Goal: Task Accomplishment & Management: Manage account settings

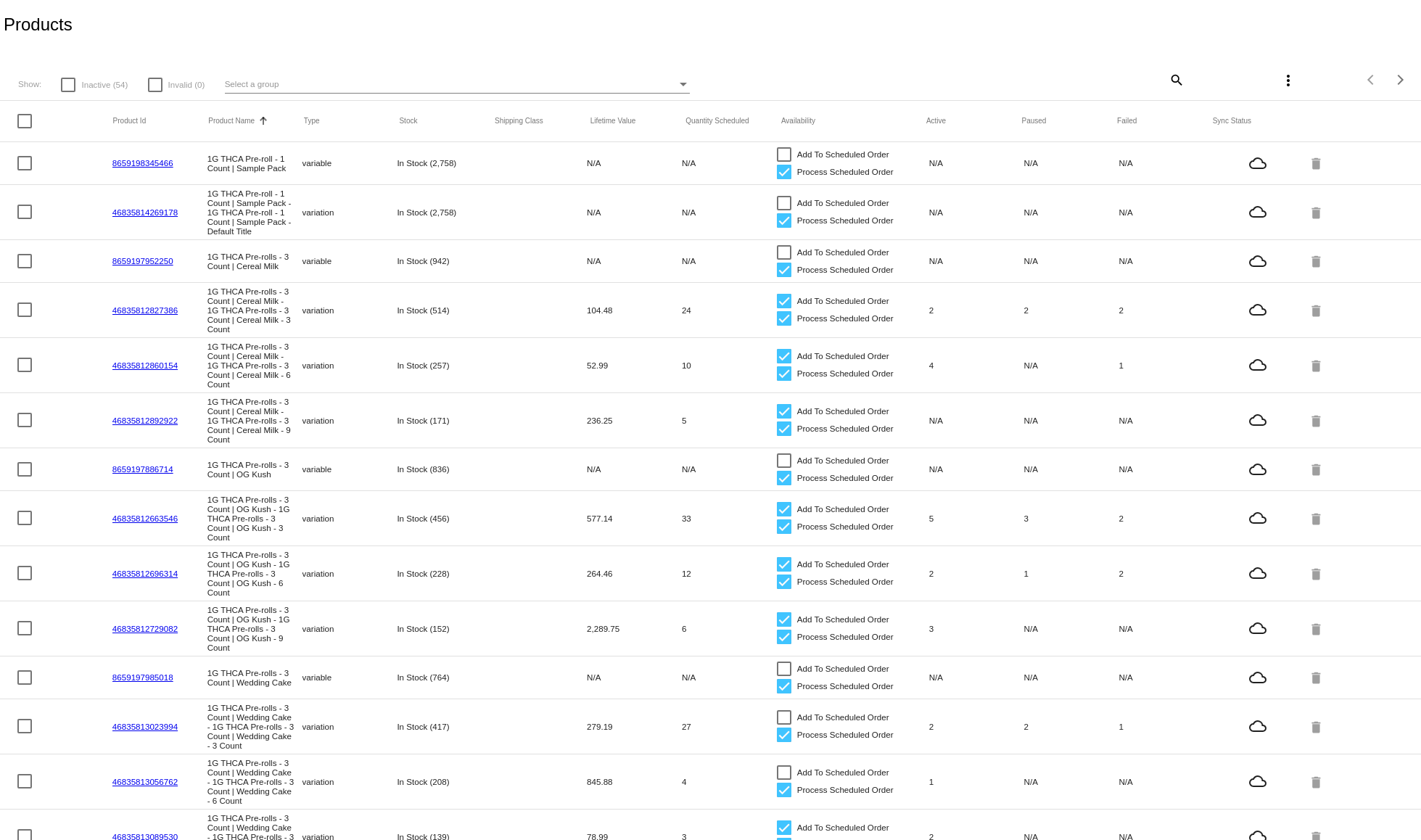
click at [297, 80] on div "Select a group" at bounding box center [451, 83] width 452 height 17
click at [339, 26] on div at bounding box center [710, 420] width 1421 height 840
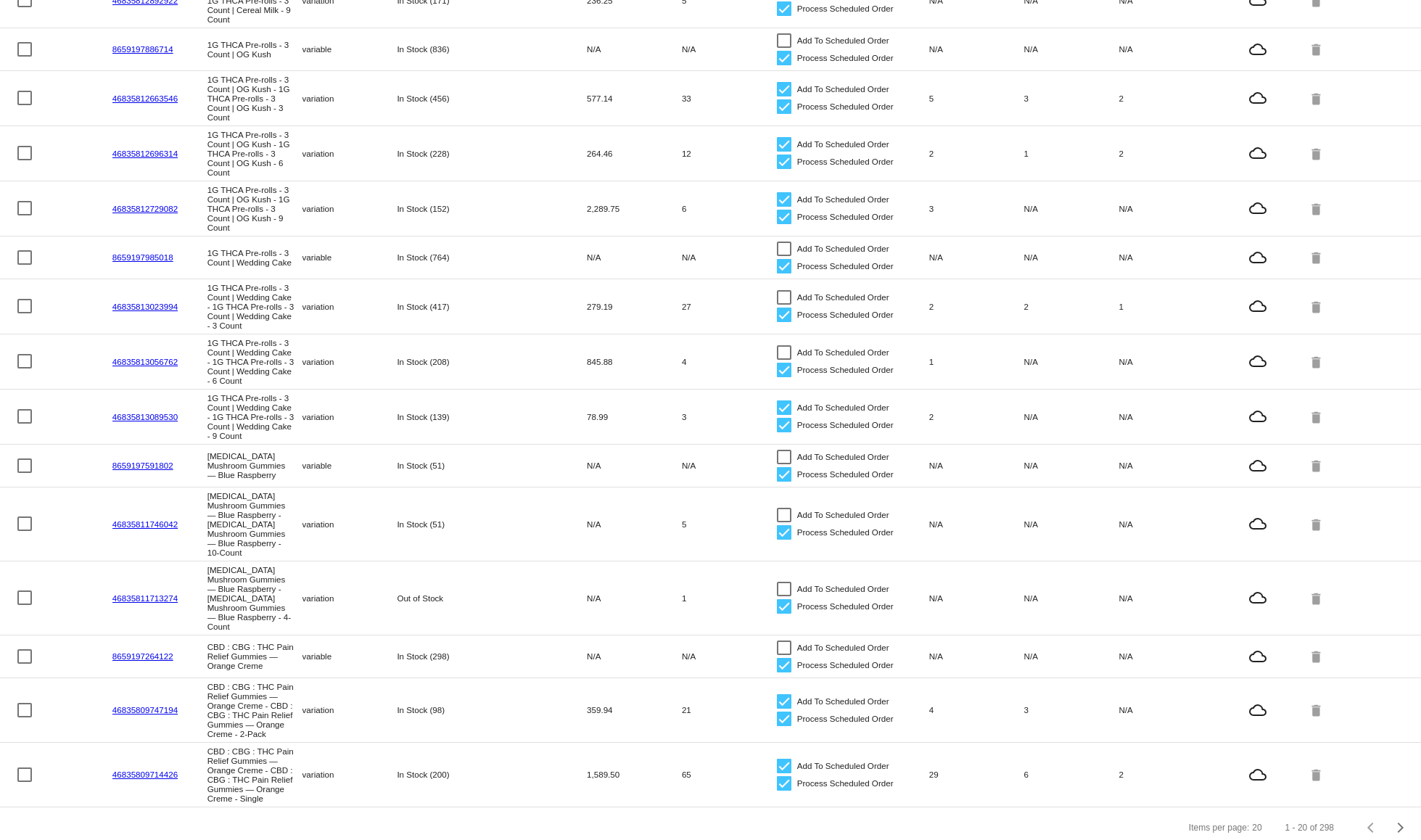
click at [158, 651] on link "8659197264122" at bounding box center [143, 656] width 61 height 10
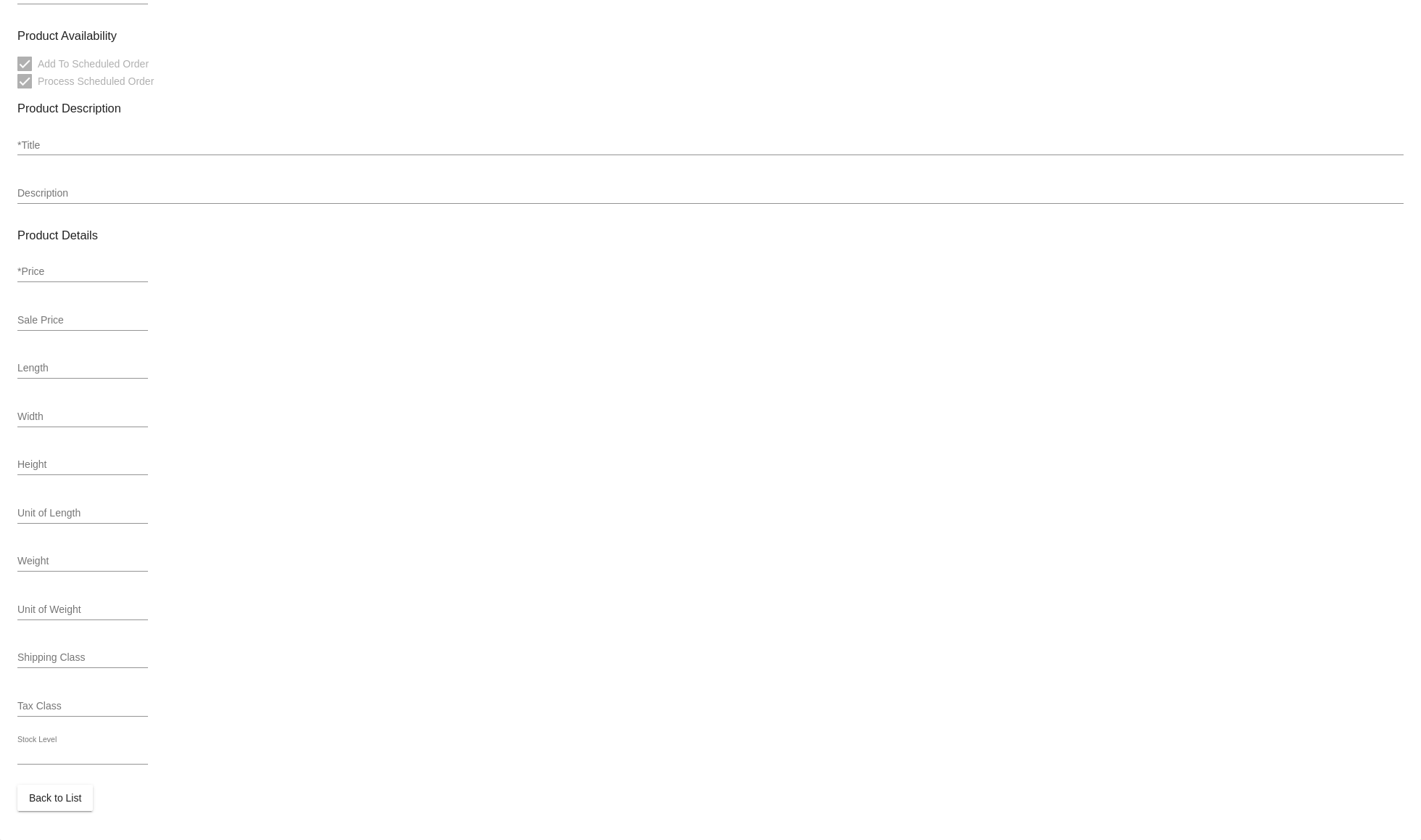
scroll to position [291, 0]
type input "variable"
type input "8659197264122"
checkbox input "false"
type input "CBD : CBG : THC Pain Relief Gummies — Orange Creme"
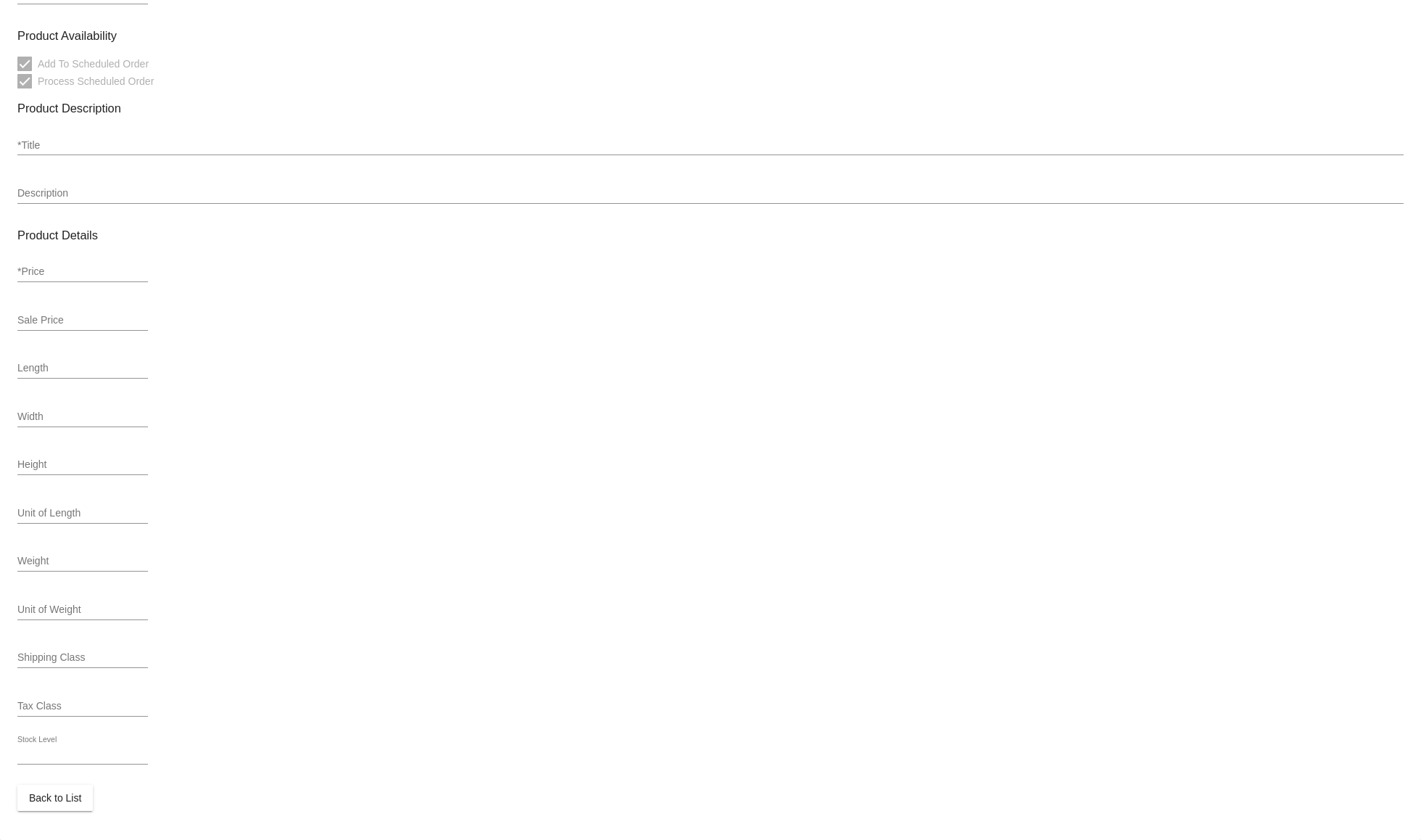
type input "Prepare for an otherworldly pain relief experience with our dynamic CBD + CBG +…"
type input "39.99"
type input "In Stock (298)"
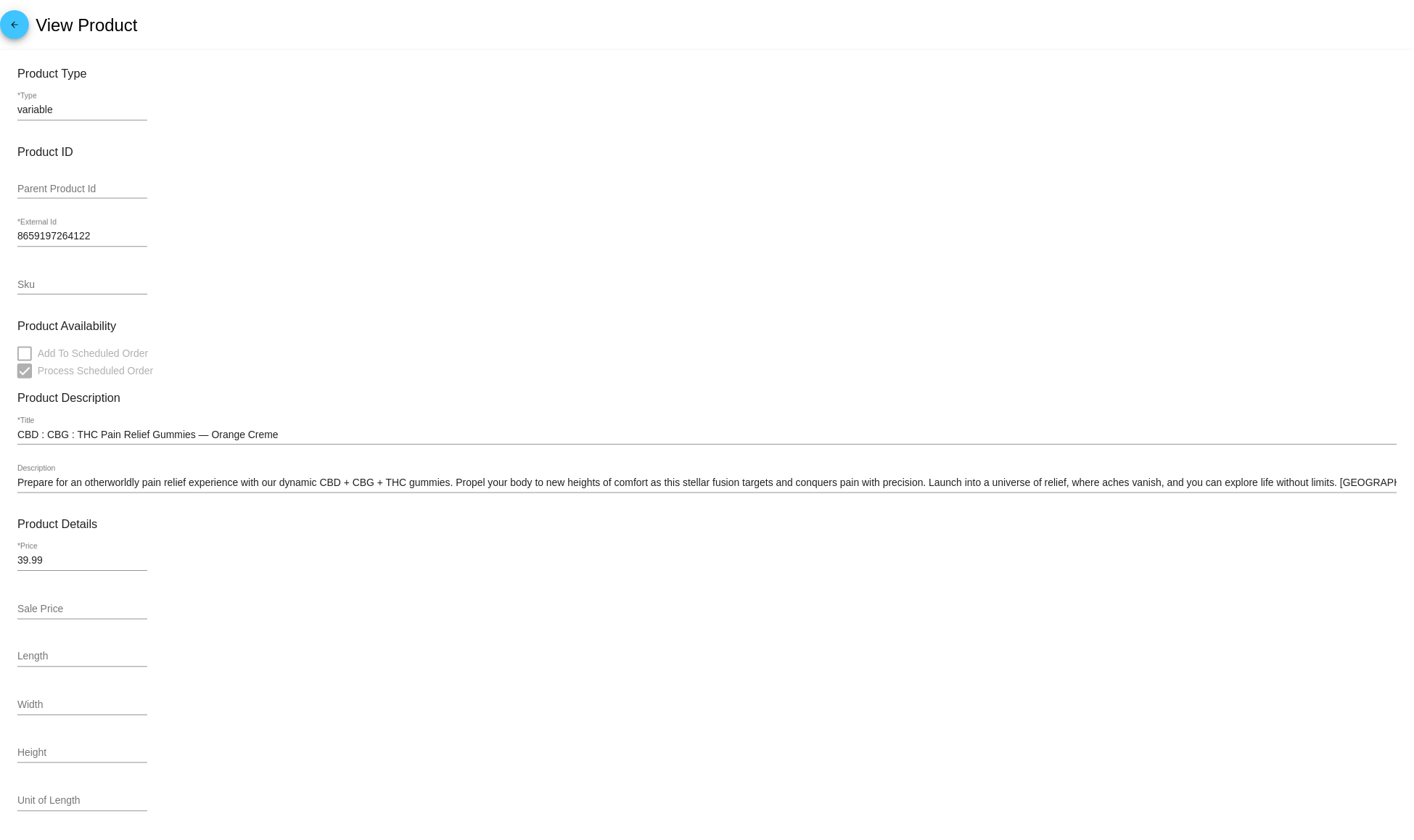
scroll to position [0, 0]
click at [18, 27] on mat-icon "arrow_back" at bounding box center [14, 27] width 17 height 17
